Goal: Task Accomplishment & Management: Complete application form

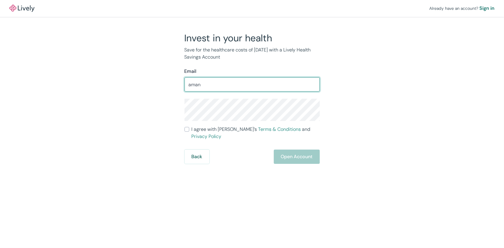
type input "[PERSON_NAME][EMAIL_ADDRESS][PERSON_NAME][DOMAIN_NAME]"
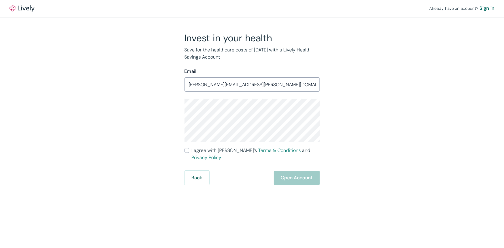
click at [198, 197] on div "Already have an account? Sign in Invest in your health Save for the healthcare …" at bounding box center [252, 124] width 504 height 248
click at [302, 172] on div "Back Open Account" at bounding box center [252, 177] width 135 height 14
click at [222, 201] on div "Already have an account? Sign in Invest in your health Save for the healthcare …" at bounding box center [252, 124] width 504 height 248
click at [293, 170] on div "Back Open Account" at bounding box center [252, 177] width 135 height 14
click at [294, 170] on div "Back Open Account" at bounding box center [252, 177] width 135 height 14
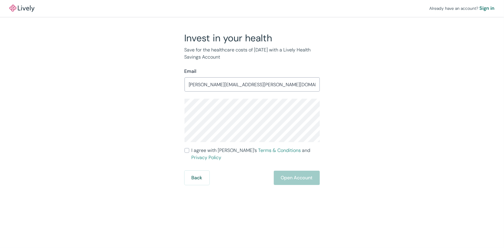
click at [294, 170] on div "Back Open Account" at bounding box center [252, 177] width 135 height 14
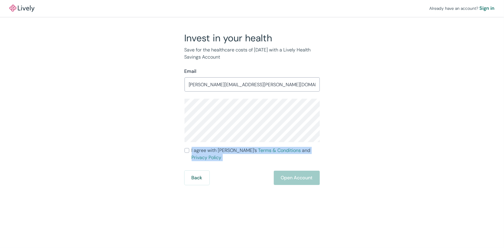
click at [294, 170] on div "Back Open Account" at bounding box center [252, 177] width 135 height 14
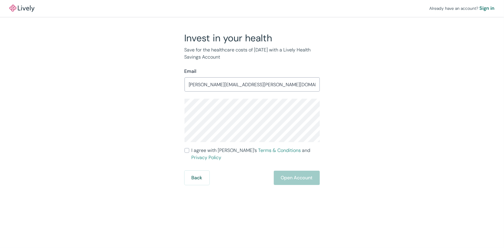
click at [194, 150] on span "I agree with Lively’s Terms & Conditions and Privacy Policy" at bounding box center [256, 154] width 128 height 14
click at [189, 150] on input "I agree with Lively’s Terms & Conditions and Privacy Policy" at bounding box center [187, 150] width 5 height 5
checkbox input "true"
click at [314, 173] on button "Open Account" at bounding box center [297, 177] width 46 height 14
